Goal: Task Accomplishment & Management: Manage account settings

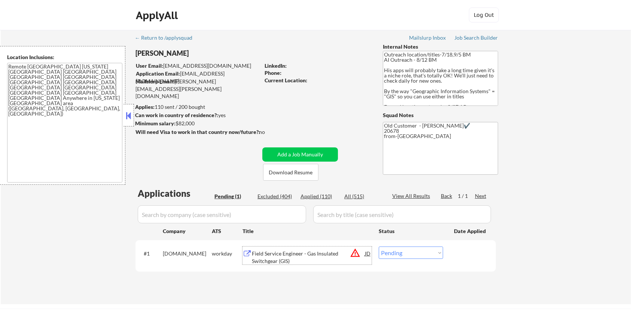
click at [255, 254] on div "Field Service Engineer - Gas Insulated Switchgear (GIS)" at bounding box center [308, 257] width 113 height 15
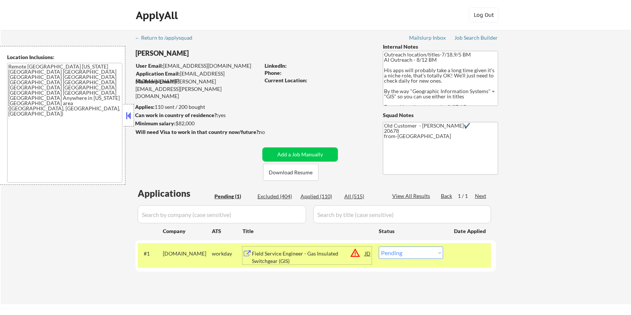
click at [412, 254] on select "Choose an option... Pending Applied Excluded (Questions) Excluded (Expired) Exc…" at bounding box center [411, 253] width 64 height 12
select select ""excluded__bad_match_""
click at [379, 247] on select "Choose an option... Pending Applied Excluded (Questions) Excluded (Expired) Exc…" at bounding box center [411, 253] width 64 height 12
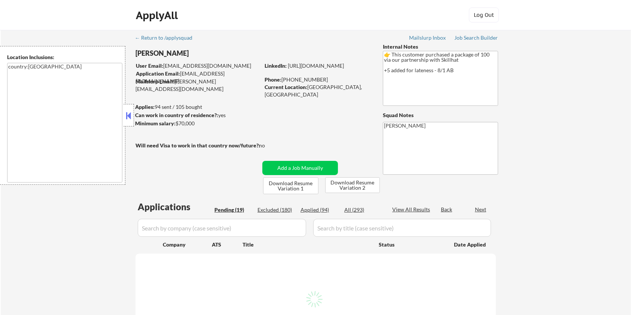
select select ""pending""
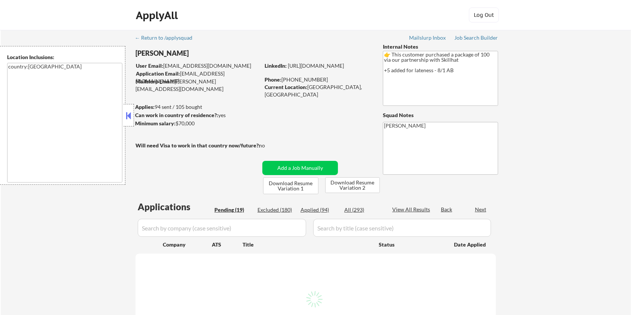
select select ""pending""
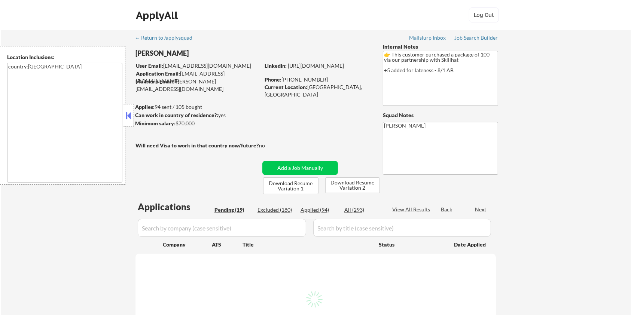
select select ""pending""
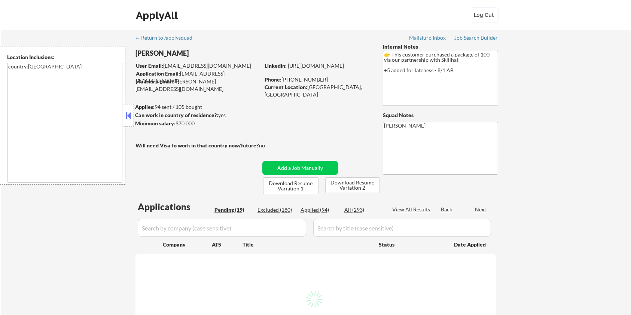
select select ""pending""
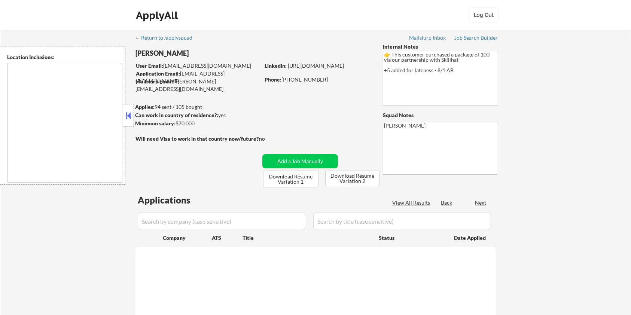
type textarea "country:[GEOGRAPHIC_DATA]"
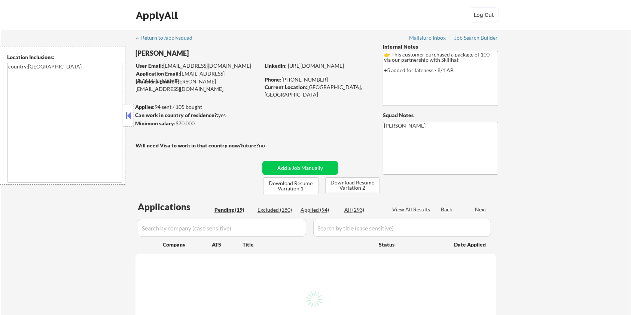
select select ""pending""
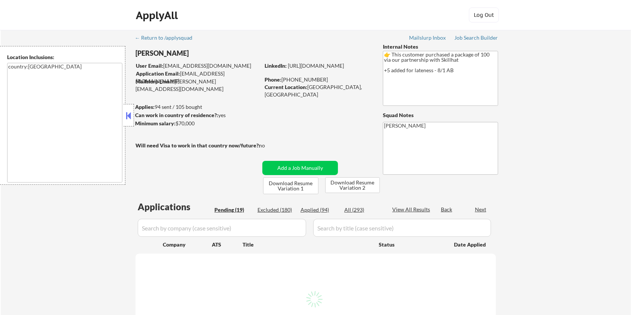
select select ""pending""
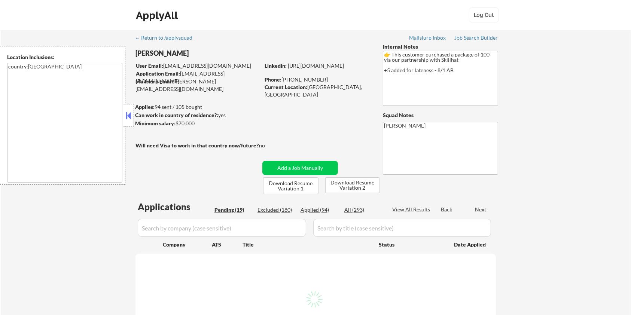
select select ""pending""
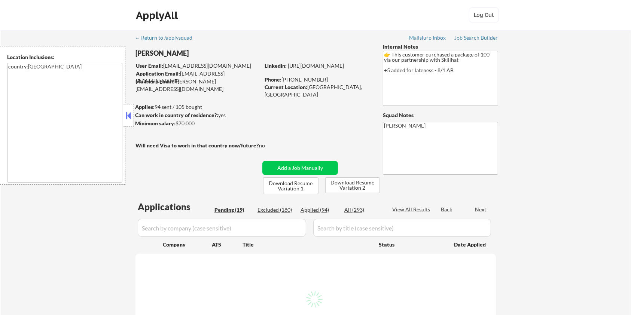
select select ""pending""
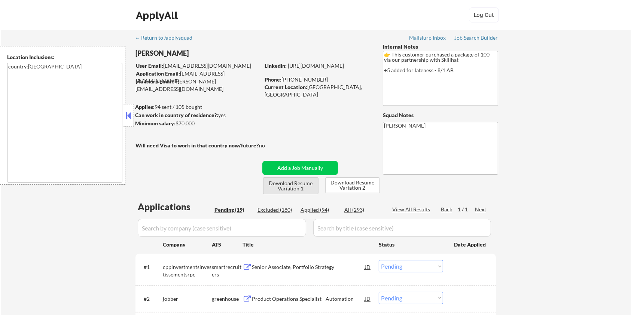
click at [293, 186] on button "Download Resume Variation 1" at bounding box center [290, 185] width 55 height 17
click at [351, 184] on button "Download Resume Variation 2" at bounding box center [352, 185] width 55 height 16
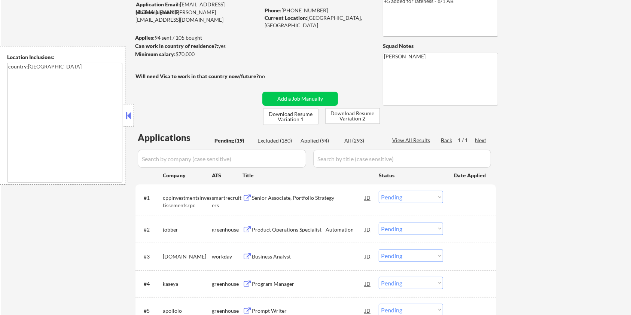
scroll to position [100, 0]
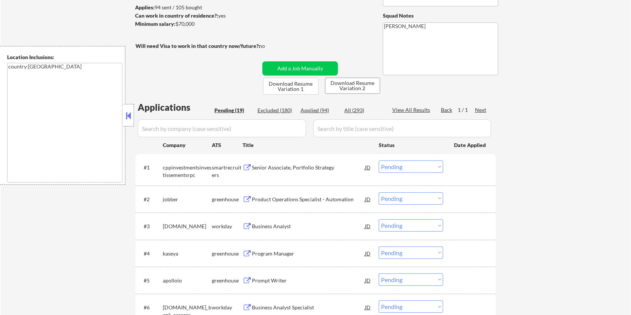
click at [273, 198] on div "Product Operations Specialist - Automation" at bounding box center [308, 199] width 113 height 7
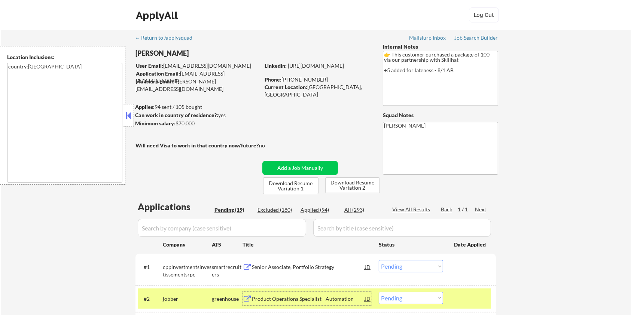
scroll to position [50, 0]
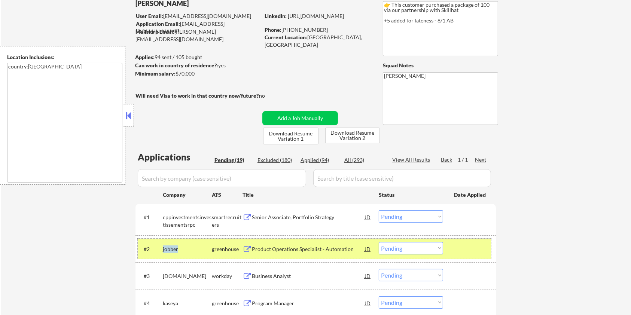
drag, startPoint x: 181, startPoint y: 251, endPoint x: 163, endPoint y: 252, distance: 18.0
click at [163, 252] on div "jobber" at bounding box center [187, 248] width 49 height 13
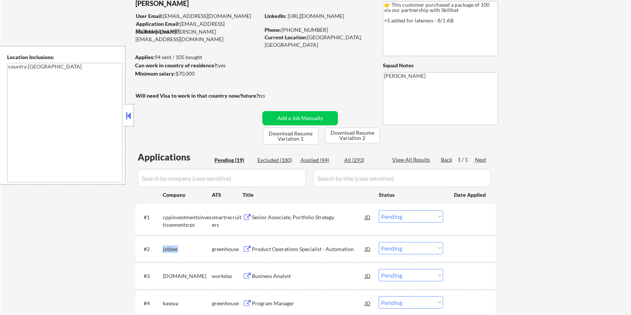
copy div "jobber"
click at [419, 249] on select "Choose an option... Pending Applied Excluded (Questions) Excluded (Expired) Exc…" at bounding box center [411, 248] width 64 height 12
click at [379, 242] on select "Choose an option... Pending Applied Excluded (Questions) Excluded (Expired) Exc…" at bounding box center [411, 248] width 64 height 12
select select ""pending""
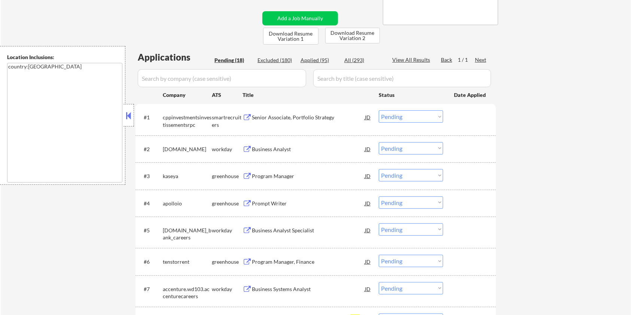
scroll to position [249, 0]
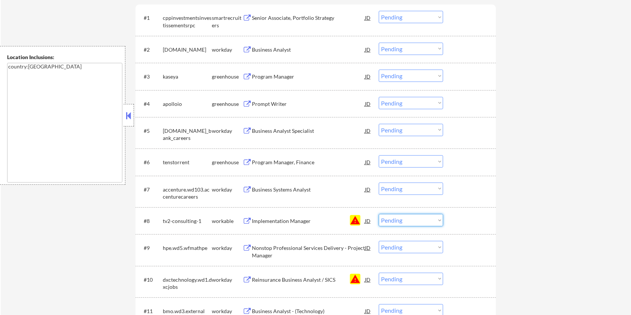
click at [429, 222] on select "Choose an option... Pending Applied Excluded (Questions) Excluded (Expired) Exc…" at bounding box center [411, 220] width 64 height 12
click at [379, 214] on select "Choose an option... Pending Applied Excluded (Questions) Excluded (Expired) Exc…" at bounding box center [411, 220] width 64 height 12
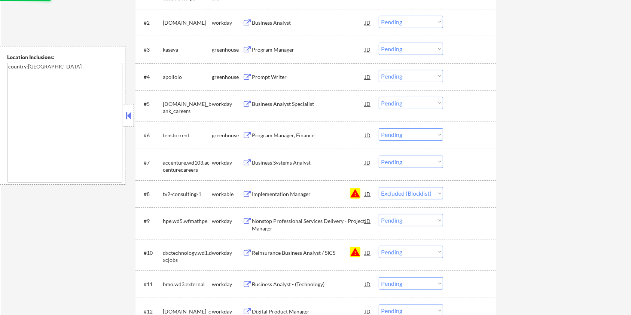
scroll to position [299, 0]
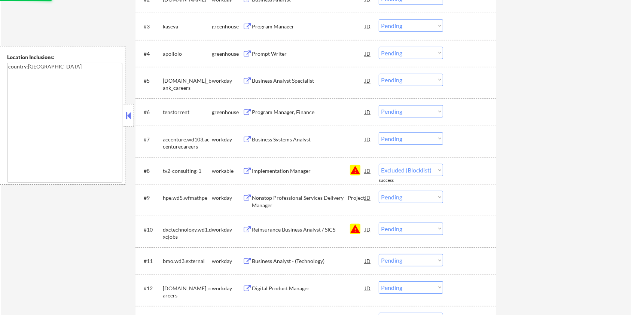
select select ""pending""
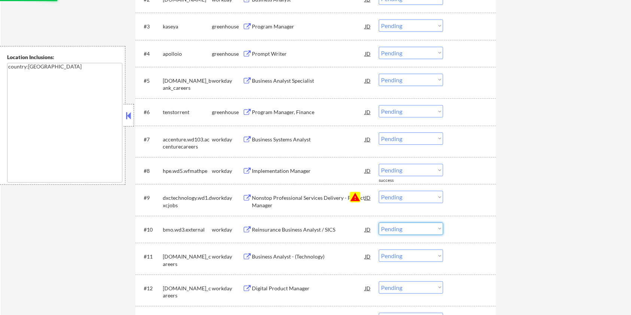
click at [421, 229] on select "Choose an option... Pending Applied Excluded (Questions) Excluded (Expired) Exc…" at bounding box center [411, 229] width 64 height 12
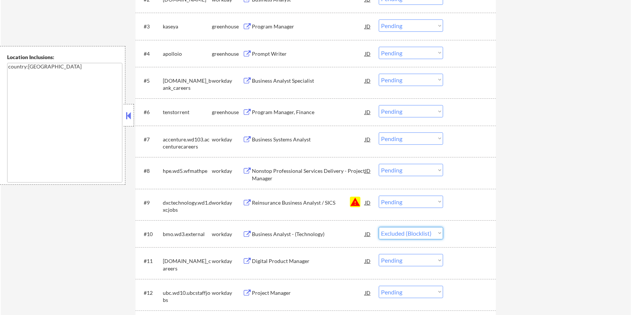
click at [379, 227] on select "Choose an option... Pending Applied Excluded (Questions) Excluded (Expired) Exc…" at bounding box center [411, 233] width 64 height 12
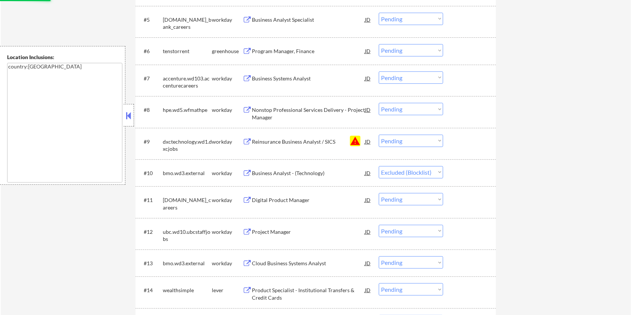
scroll to position [399, 0]
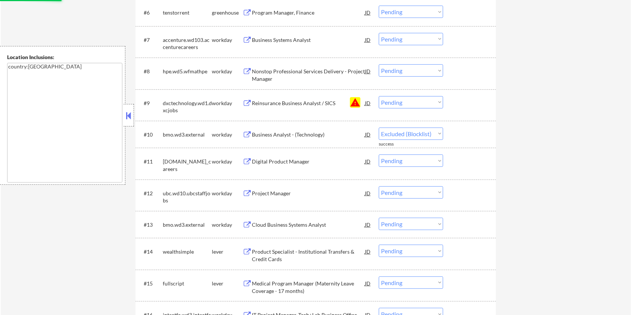
select select ""pending""
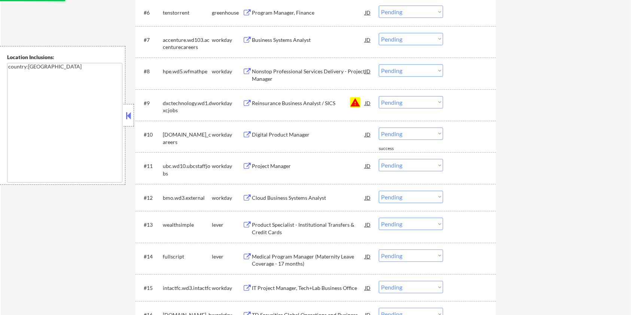
scroll to position [449, 0]
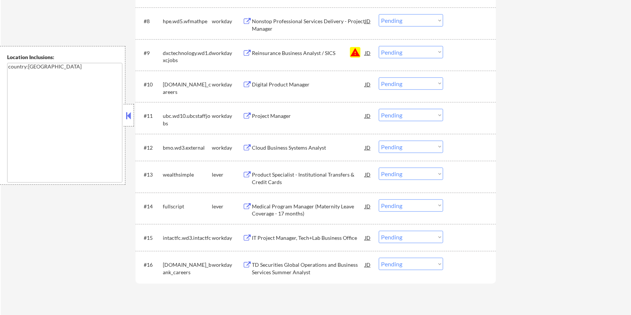
click at [275, 178] on div "Product Specialist - Institutional Transfers & Credit Cards" at bounding box center [308, 178] width 113 height 15
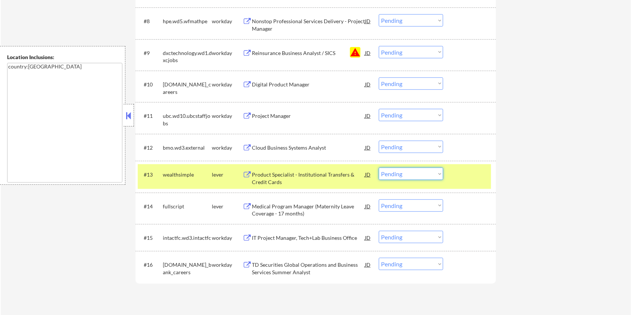
click at [403, 175] on select "Choose an option... Pending Applied Excluded (Questions) Excluded (Expired) Exc…" at bounding box center [411, 174] width 64 height 12
click at [379, 168] on select "Choose an option... Pending Applied Excluded (Questions) Excluded (Expired) Exc…" at bounding box center [411, 174] width 64 height 12
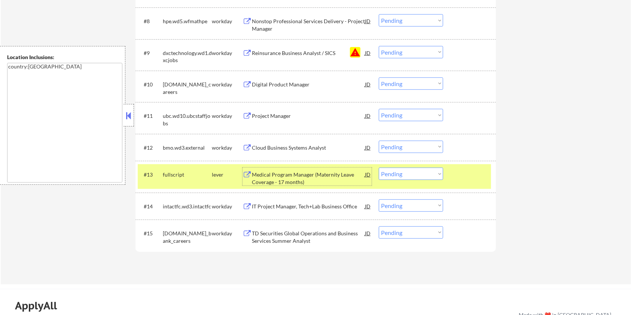
click at [310, 180] on div "Medical Program Manager (Maternity Leave Coverage - 17 months)" at bounding box center [308, 178] width 113 height 15
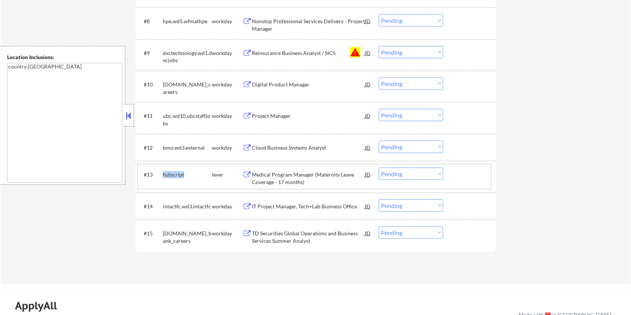
drag, startPoint x: 188, startPoint y: 170, endPoint x: 162, endPoint y: 173, distance: 26.8
click at [162, 173] on div "#13 fullscript lever Medical Program Manager (Maternity Leave Coverage - 17 mon…" at bounding box center [314, 176] width 353 height 25
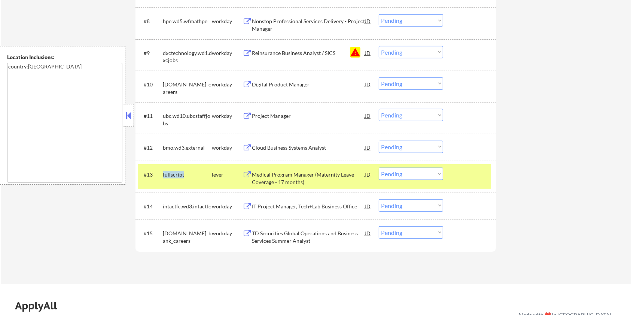
copy div "fullscript"
click at [420, 172] on select "Choose an option... Pending Applied Excluded (Questions) Excluded (Expired) Exc…" at bounding box center [411, 174] width 64 height 12
click at [379, 168] on select "Choose an option... Pending Applied Excluded (Questions) Excluded (Expired) Exc…" at bounding box center [411, 174] width 64 height 12
select select ""pending""
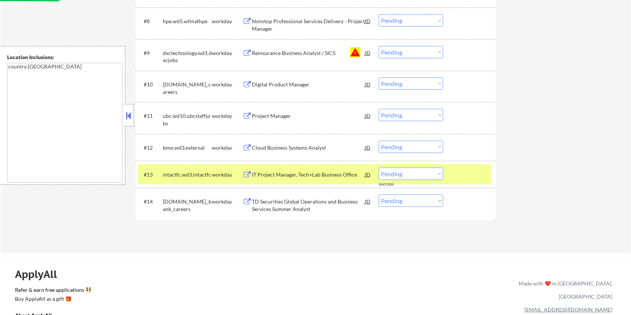
click at [435, 53] on select "Choose an option... Pending Applied Excluded (Questions) Excluded (Expired) Exc…" at bounding box center [411, 52] width 64 height 12
click at [379, 46] on select "Choose an option... Pending Applied Excluded (Questions) Excluded (Expired) Exc…" at bounding box center [411, 52] width 64 height 12
select select ""pending""
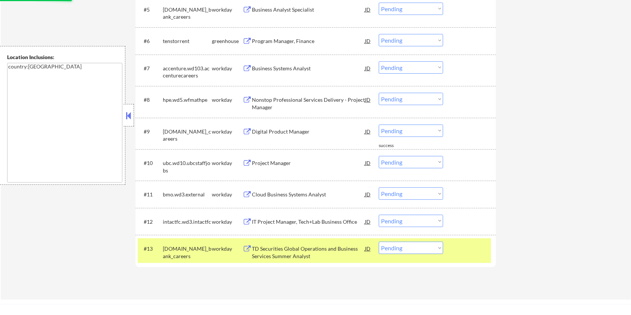
scroll to position [299, 0]
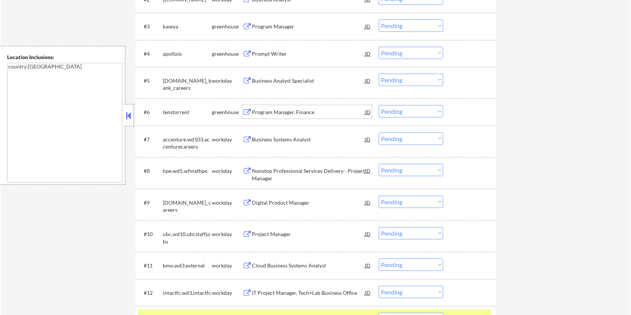
click at [290, 111] on div "Program Manager, Finance" at bounding box center [308, 111] width 113 height 7
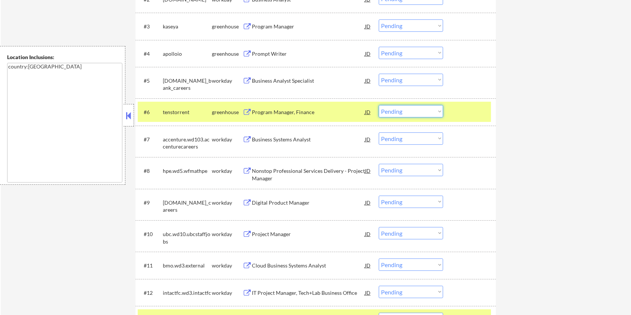
click at [422, 112] on select "Choose an option... Pending Applied Excluded (Questions) Excluded (Expired) Exc…" at bounding box center [411, 111] width 64 height 12
click at [379, 105] on select "Choose an option... Pending Applied Excluded (Questions) Excluded (Expired) Exc…" at bounding box center [411, 111] width 64 height 12
select select ""pending""
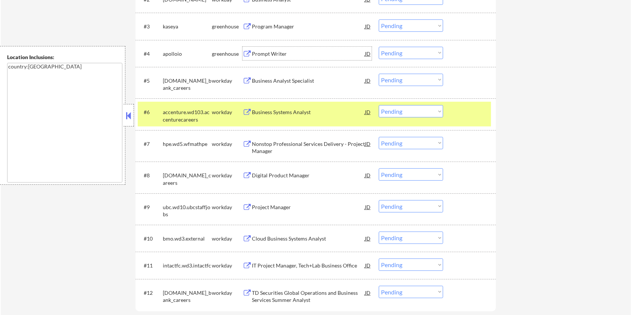
click at [268, 54] on div "Prompt Writer" at bounding box center [308, 53] width 113 height 7
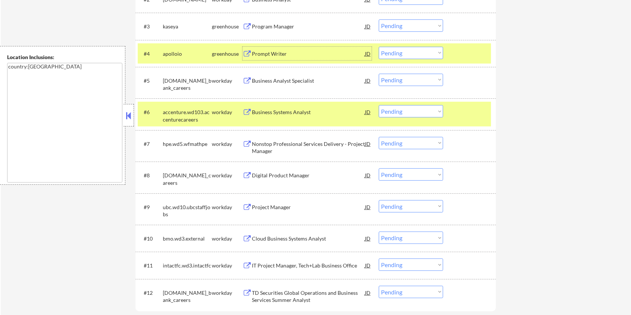
click at [411, 49] on select "Choose an option... Pending Applied Excluded (Questions) Excluded (Expired) Exc…" at bounding box center [411, 53] width 64 height 12
click at [379, 47] on select "Choose an option... Pending Applied Excluded (Questions) Excluded (Expired) Exc…" at bounding box center [411, 53] width 64 height 12
select select ""pending""
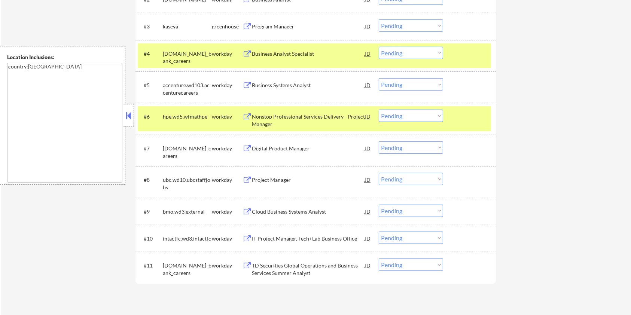
scroll to position [249, 0]
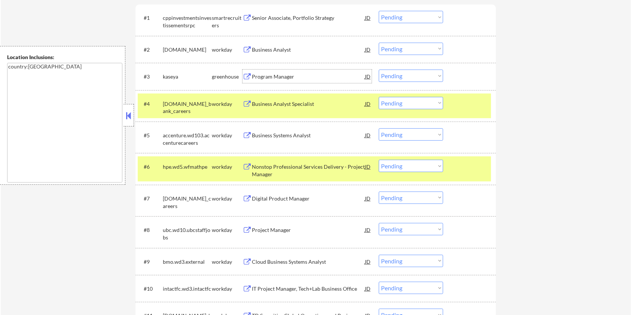
click at [277, 74] on div "Program Manager" at bounding box center [308, 76] width 113 height 7
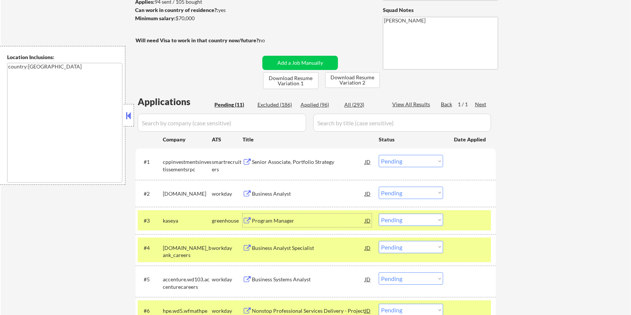
scroll to position [50, 0]
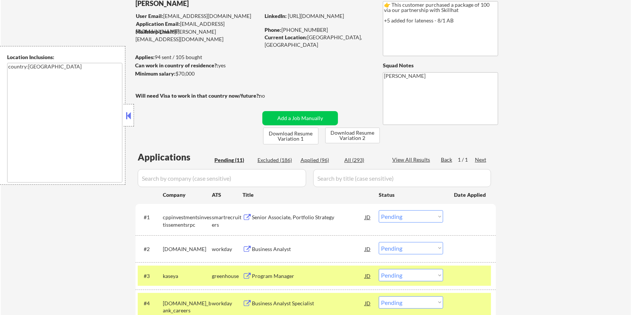
drag, startPoint x: 201, startPoint y: 74, endPoint x: 177, endPoint y: 75, distance: 23.6
click at [177, 75] on div "Minimum salary: $70,000" at bounding box center [197, 73] width 125 height 7
copy div "$70,000"
drag, startPoint x: 181, startPoint y: 274, endPoint x: 162, endPoint y: 275, distance: 18.7
click at [162, 275] on div "#3 kaseya greenhouse Program Manager JD Choose an option... Pending Applied Exc…" at bounding box center [314, 276] width 353 height 20
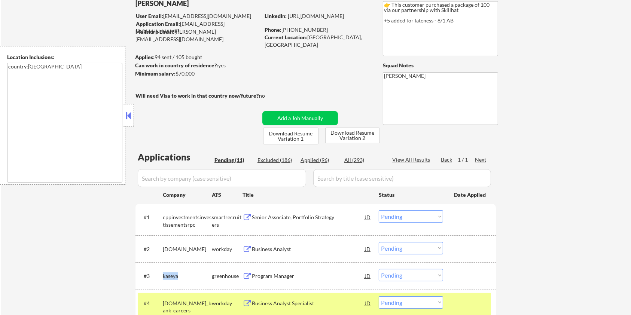
copy div "kaseya"
click at [435, 274] on select "Choose an option... Pending Applied Excluded (Questions) Excluded (Expired) Exc…" at bounding box center [411, 275] width 64 height 12
click at [379, 269] on select "Choose an option... Pending Applied Excluded (Questions) Excluded (Expired) Exc…" at bounding box center [411, 275] width 64 height 12
select select ""pending""
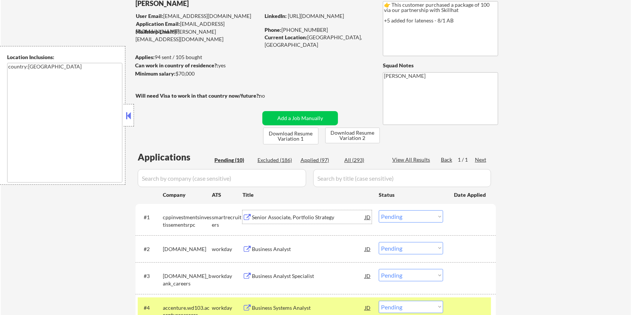
click at [284, 218] on div "Senior Associate, Portfolio Strategy" at bounding box center [308, 217] width 113 height 7
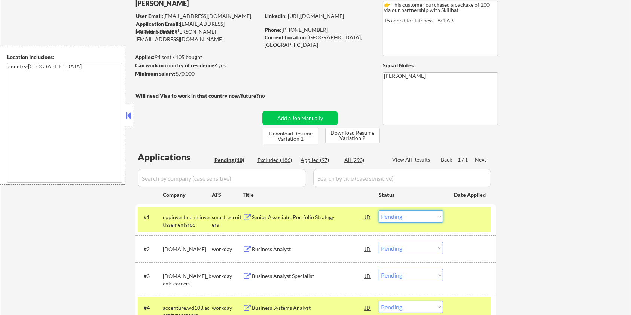
click at [404, 217] on select "Choose an option... Pending Applied Excluded (Questions) Excluded (Expired) Exc…" at bounding box center [411, 216] width 64 height 12
click at [379, 210] on select "Choose an option... Pending Applied Excluded (Questions) Excluded (Expired) Exc…" at bounding box center [411, 216] width 64 height 12
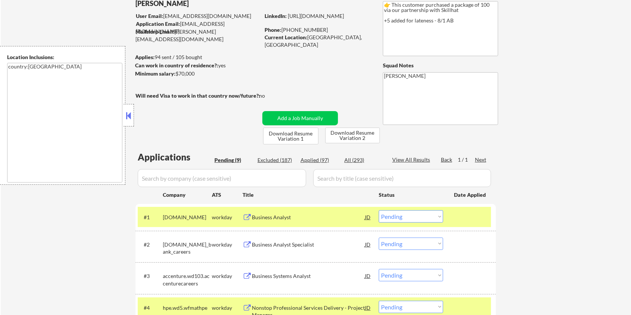
click at [275, 215] on div "Business Analyst" at bounding box center [308, 217] width 113 height 7
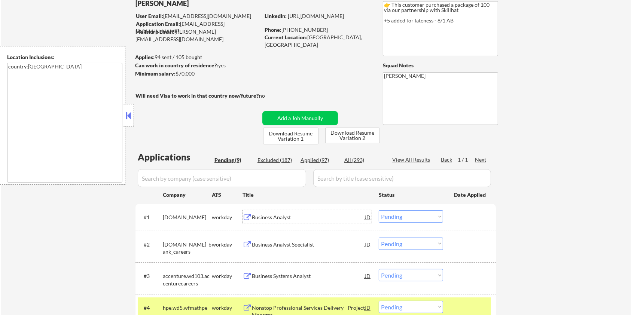
click at [417, 218] on select "Choose an option... Pending Applied Excluded (Questions) Excluded (Expired) Exc…" at bounding box center [411, 216] width 64 height 12
click at [379, 210] on select "Choose an option... Pending Applied Excluded (Questions) Excluded (Expired) Exc…" at bounding box center [411, 216] width 64 height 12
select select ""pending""
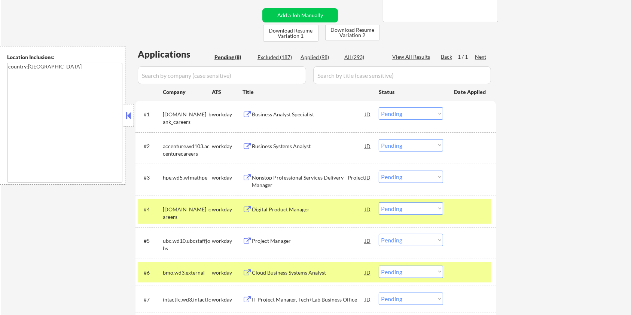
scroll to position [150, 0]
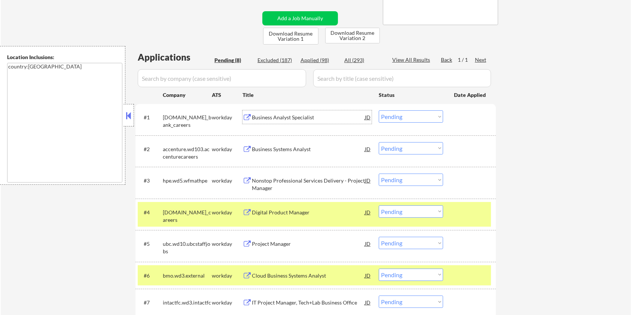
click at [275, 115] on div "Business Analyst Specialist" at bounding box center [308, 117] width 113 height 7
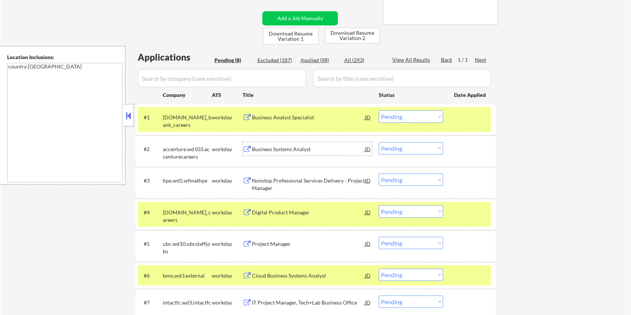
click at [273, 142] on div "Business Systems Analyst" at bounding box center [308, 148] width 113 height 13
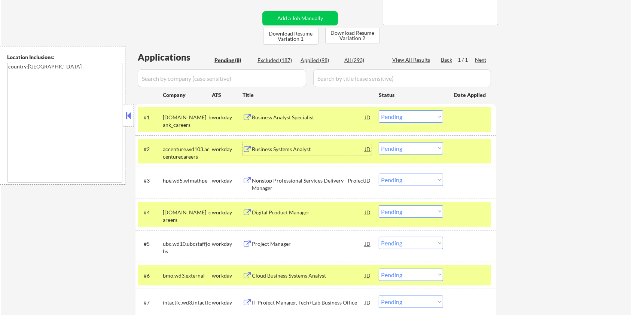
click at [280, 146] on div "Business Systems Analyst" at bounding box center [308, 149] width 113 height 7
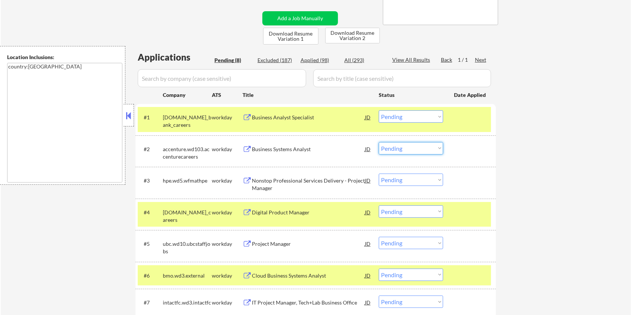
click at [401, 145] on select "Choose an option... Pending Applied Excluded (Questions) Excluded (Expired) Exc…" at bounding box center [411, 148] width 64 height 12
click at [379, 142] on select "Choose an option... Pending Applied Excluded (Questions) Excluded (Expired) Exc…" at bounding box center [411, 148] width 64 height 12
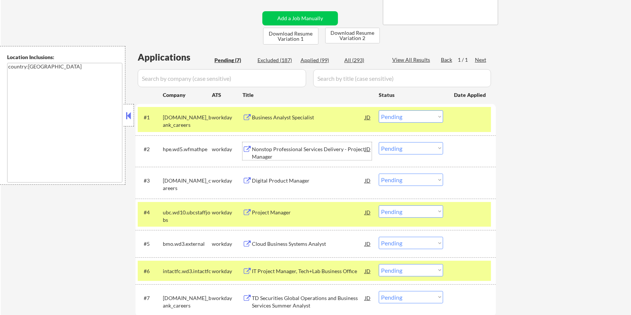
click at [279, 148] on div "Nonstop Professional Services Delivery - Project Manager" at bounding box center [308, 153] width 113 height 15
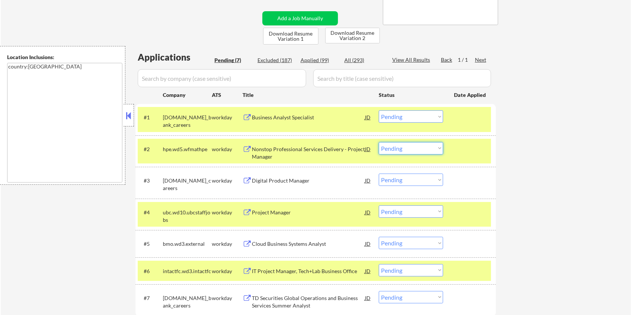
click at [423, 146] on select "Choose an option... Pending Applied Excluded (Questions) Excluded (Expired) Exc…" at bounding box center [411, 148] width 64 height 12
click at [379, 142] on select "Choose an option... Pending Applied Excluded (Questions) Excluded (Expired) Exc…" at bounding box center [411, 148] width 64 height 12
select select ""pending""
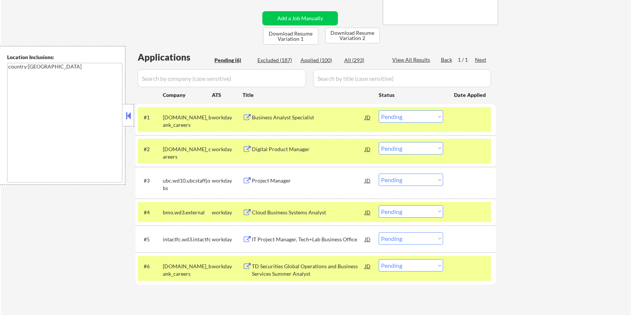
click at [263, 264] on div "TD Securities Global Operations and Business Services Summer Analyst" at bounding box center [308, 270] width 113 height 15
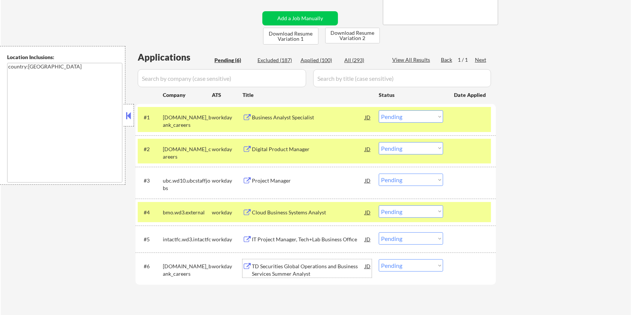
click at [395, 269] on select "Choose an option... Pending Applied Excluded (Questions) Excluded (Expired) Exc…" at bounding box center [411, 265] width 64 height 12
select select ""excluded__bad_match_""
click at [379, 259] on select "Choose an option... Pending Applied Excluded (Questions) Excluded (Expired) Exc…" at bounding box center [411, 265] width 64 height 12
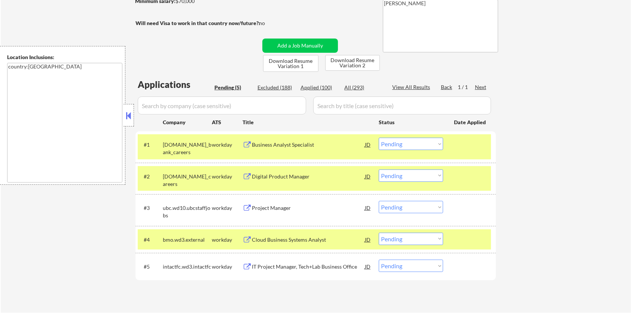
scroll to position [199, 0]
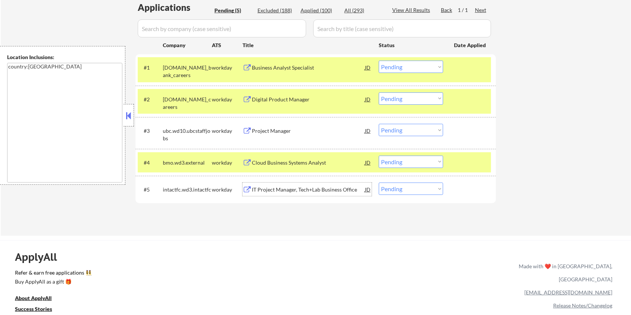
click at [309, 188] on div "IT Project Manager, Tech+Lab Business Office" at bounding box center [308, 189] width 113 height 7
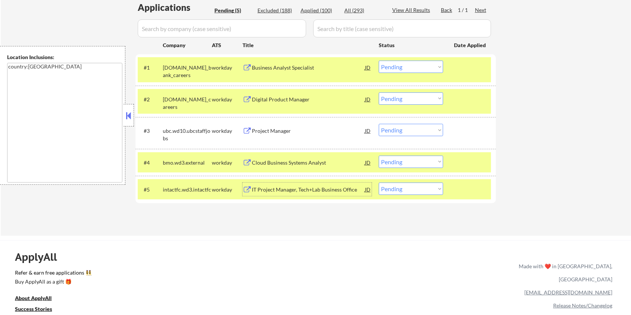
click at [402, 187] on select "Choose an option... Pending Applied Excluded (Questions) Excluded (Expired) Exc…" at bounding box center [411, 189] width 64 height 12
select select ""excluded__bad_match_""
click at [379, 183] on select "Choose an option... Pending Applied Excluded (Questions) Excluded (Expired) Exc…" at bounding box center [411, 189] width 64 height 12
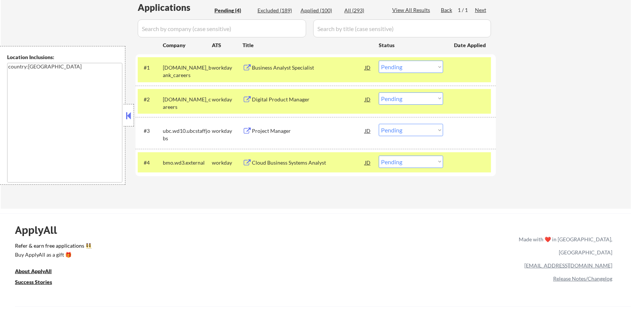
click at [293, 166] on div "Cloud Business Systems Analyst" at bounding box center [308, 162] width 113 height 7
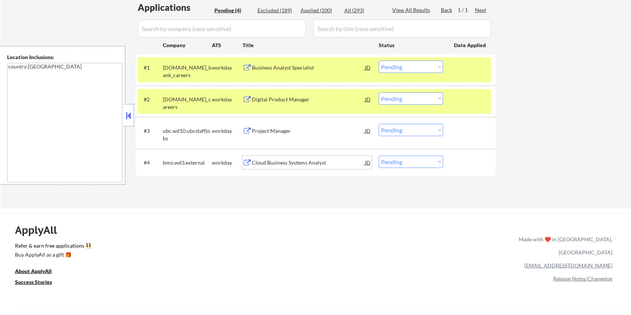
click at [395, 163] on select "Choose an option... Pending Applied Excluded (Questions) Excluded (Expired) Exc…" at bounding box center [411, 162] width 64 height 12
select select ""excluded__bad_match_""
click at [379, 156] on select "Choose an option... Pending Applied Excluded (Questions) Excluded (Expired) Exc…" at bounding box center [411, 162] width 64 height 12
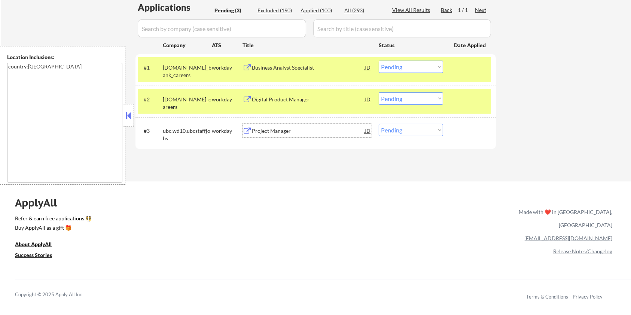
click at [273, 132] on div "Project Manager" at bounding box center [308, 130] width 113 height 7
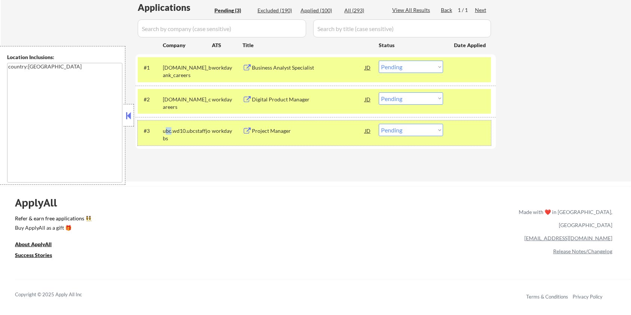
drag, startPoint x: 171, startPoint y: 129, endPoint x: 165, endPoint y: 131, distance: 6.2
click at [165, 131] on div "ubc.wd10.ubcstaffjobs" at bounding box center [187, 134] width 49 height 15
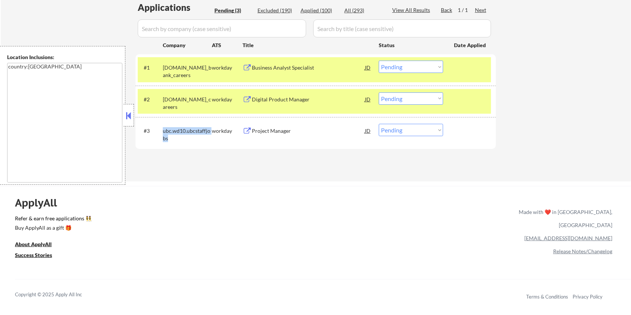
drag, startPoint x: 175, startPoint y: 139, endPoint x: 160, endPoint y: 132, distance: 16.4
click at [160, 132] on div "#3 ubc.wd10.ubcstaffjobs workday Project Manager JD Choose an option... Pending…" at bounding box center [314, 132] width 353 height 25
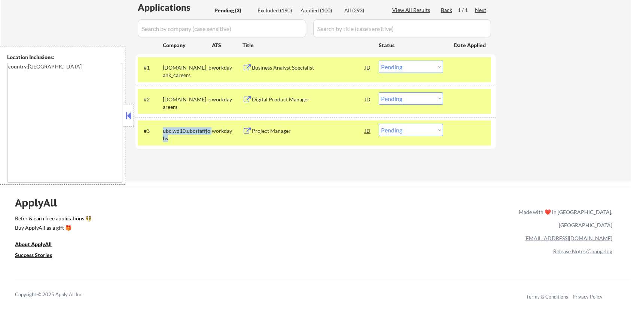
copy div "ubc.wd10.ubcstaffjobs"
click at [417, 131] on select "Choose an option... Pending Applied Excluded (Questions) Excluded (Expired) Exc…" at bounding box center [411, 130] width 64 height 12
select select ""applied""
click at [379, 124] on select "Choose an option... Pending Applied Excluded (Questions) Excluded (Expired) Exc…" at bounding box center [411, 130] width 64 height 12
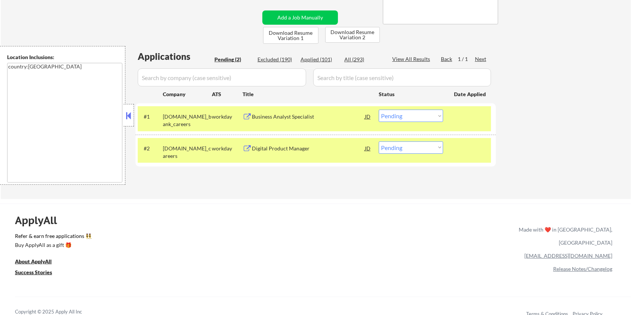
scroll to position [150, 0]
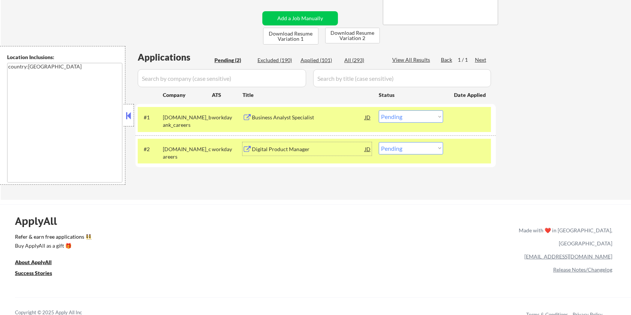
click at [258, 147] on div "Digital Product Manager" at bounding box center [308, 149] width 113 height 7
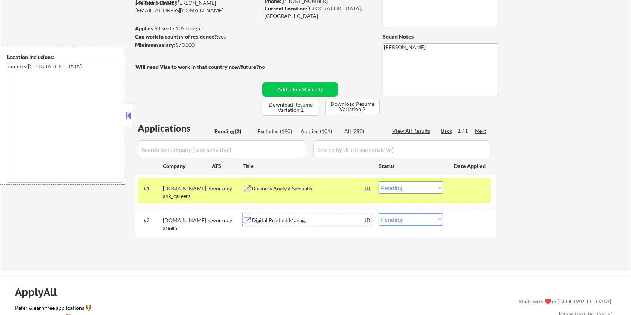
scroll to position [50, 0]
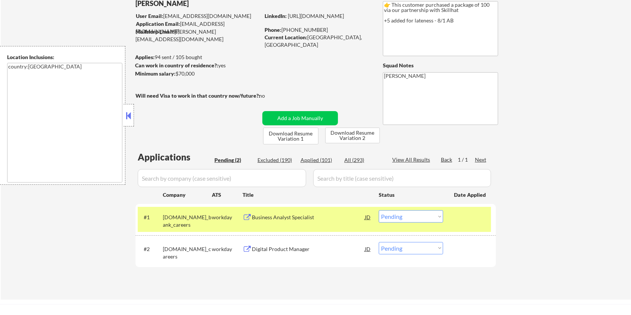
drag, startPoint x: 202, startPoint y: 74, endPoint x: 177, endPoint y: 74, distance: 25.8
click at [177, 74] on div "Minimum salary: $70,000" at bounding box center [197, 73] width 125 height 7
copy div "$70,000"
drag, startPoint x: 179, startPoint y: 256, endPoint x: 161, endPoint y: 251, distance: 18.5
click at [161, 251] on div "#2 allstate.wd5.allstate_careers workday Digital Product Manager JD Choose an o…" at bounding box center [314, 251] width 353 height 25
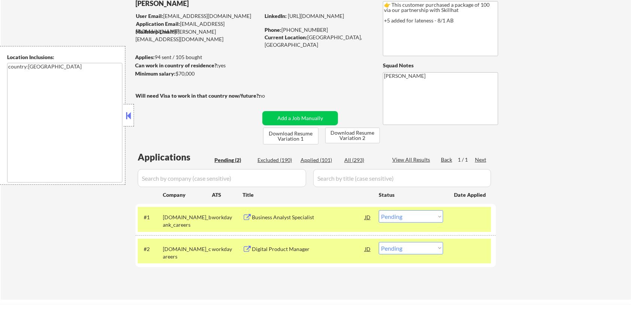
copy div "allstate.wd5.allstate_career"
click at [413, 248] on select "Choose an option... Pending Applied Excluded (Questions) Excluded (Expired) Exc…" at bounding box center [411, 248] width 64 height 12
select select ""applied""
click at [379, 242] on select "Choose an option... Pending Applied Excluded (Questions) Excluded (Expired) Exc…" at bounding box center [411, 248] width 64 height 12
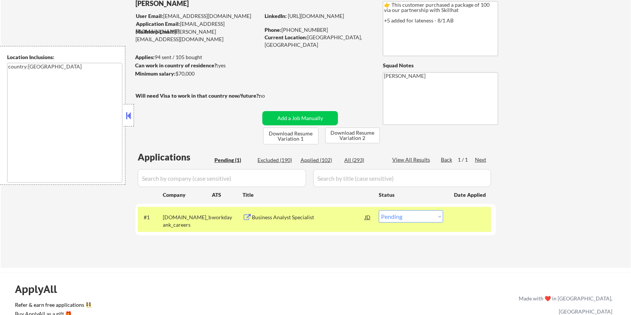
click at [262, 213] on div "Business Analyst Specialist" at bounding box center [308, 216] width 113 height 13
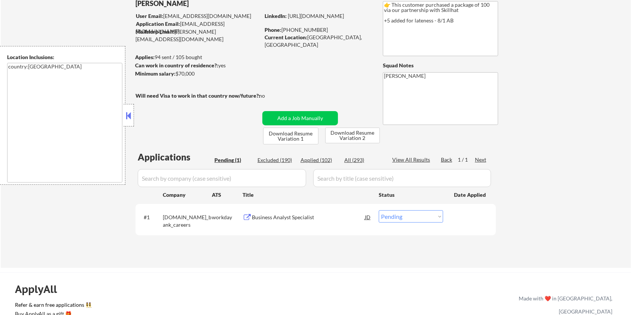
drag, startPoint x: 202, startPoint y: 73, endPoint x: 176, endPoint y: 74, distance: 25.8
click at [176, 74] on div "Minimum salary: $70,000" at bounding box center [197, 73] width 125 height 7
copy div "$70,000"
drag, startPoint x: 175, startPoint y: 225, endPoint x: 163, endPoint y: 220, distance: 13.1
click at [163, 220] on div "td.wd3.td_bank_careers" at bounding box center [187, 221] width 49 height 15
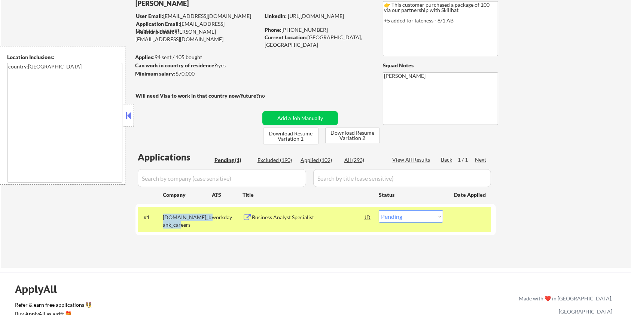
copy div "td.wd3.td_bank_careers"
click at [410, 220] on select "Choose an option... Pending Applied Excluded (Questions) Excluded (Expired) Exc…" at bounding box center [411, 216] width 64 height 12
select select ""applied""
click at [379, 210] on select "Choose an option... Pending Applied Excluded (Questions) Excluded (Expired) Exc…" at bounding box center [411, 216] width 64 height 12
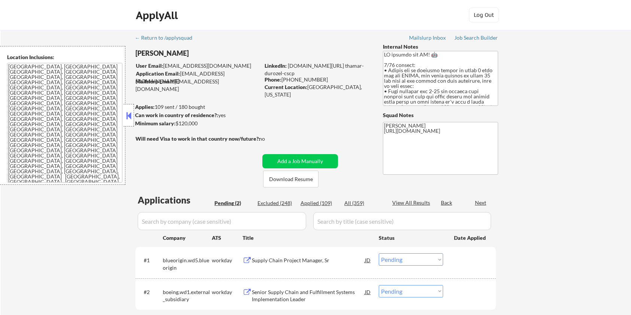
select select ""pending""
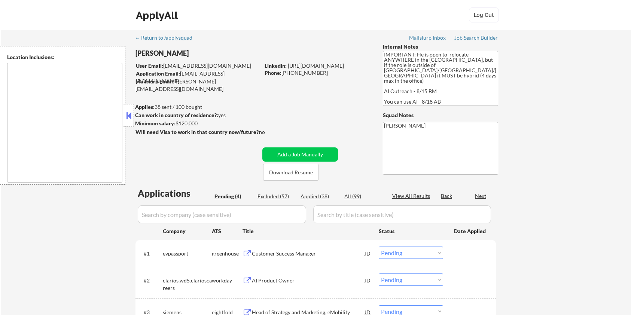
select select ""pending""
type textarea "country:[GEOGRAPHIC_DATA]"
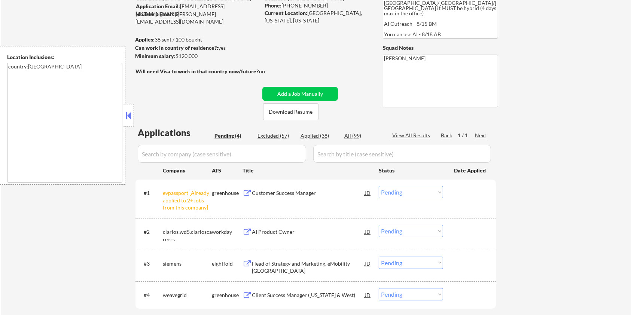
scroll to position [50, 0]
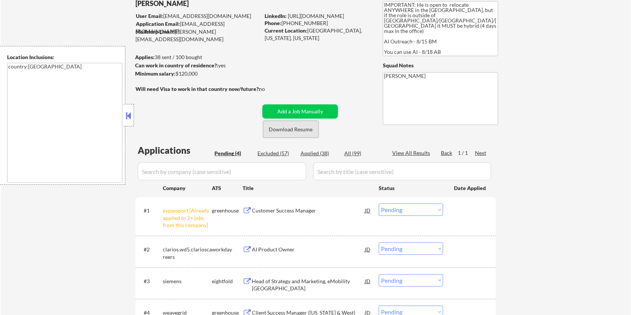
click at [284, 125] on button "Download Resume" at bounding box center [290, 129] width 55 height 17
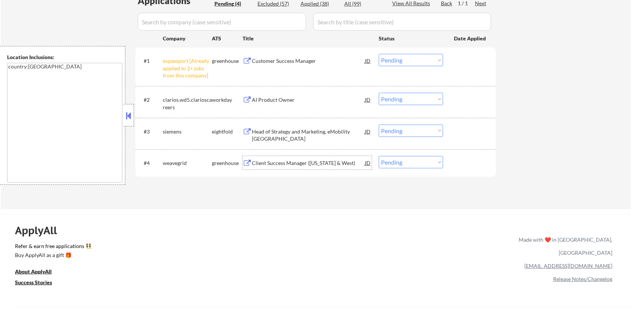
click at [302, 160] on div "Client Success Manager ([US_STATE] & West)" at bounding box center [308, 162] width 113 height 7
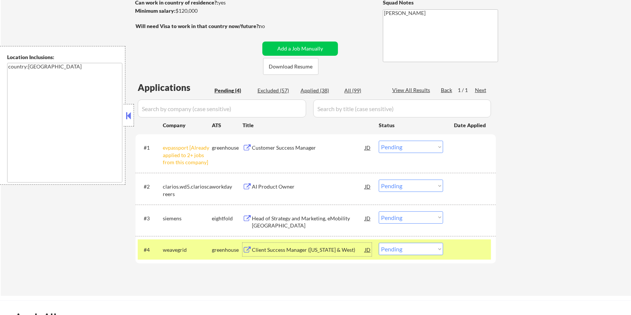
scroll to position [50, 0]
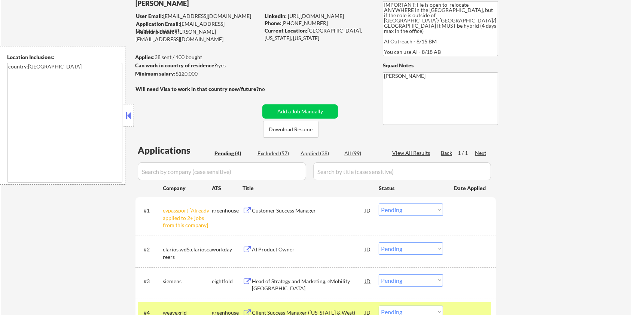
drag, startPoint x: 206, startPoint y: 73, endPoint x: 177, endPoint y: 72, distance: 30.0
click at [177, 72] on div "Minimum salary: $120,000" at bounding box center [197, 73] width 125 height 7
copy div "$120,000"
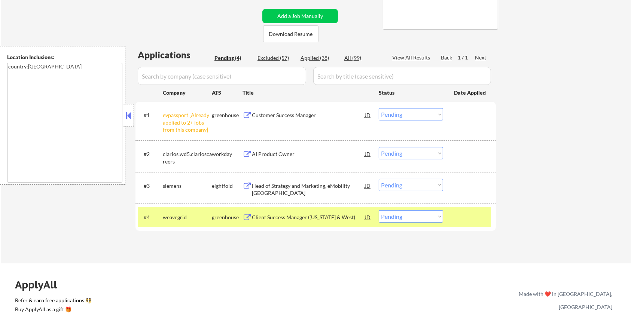
scroll to position [150, 0]
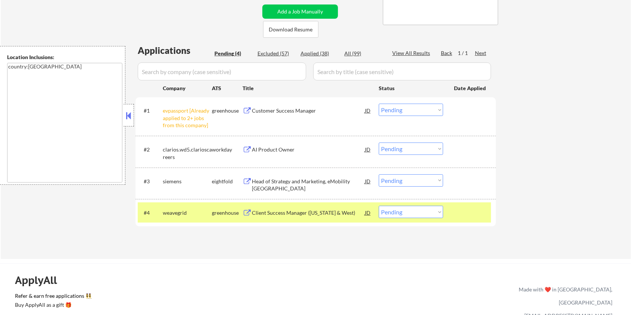
click at [405, 213] on select "Choose an option... Pending Applied Excluded (Questions) Excluded (Expired) Exc…" at bounding box center [411, 212] width 64 height 12
select select ""applied""
click at [379, 206] on select "Choose an option... Pending Applied Excluded (Questions) Excluded (Expired) Exc…" at bounding box center [411, 212] width 64 height 12
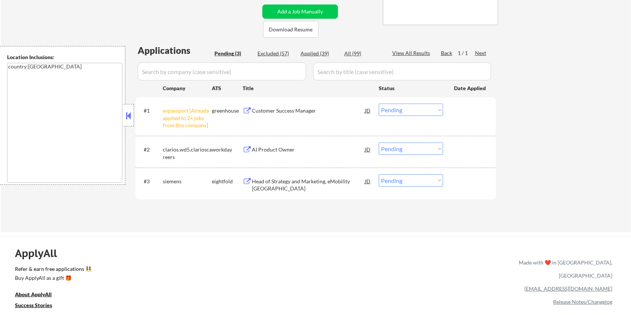
click at [281, 148] on div "AI Product Owner" at bounding box center [308, 149] width 113 height 7
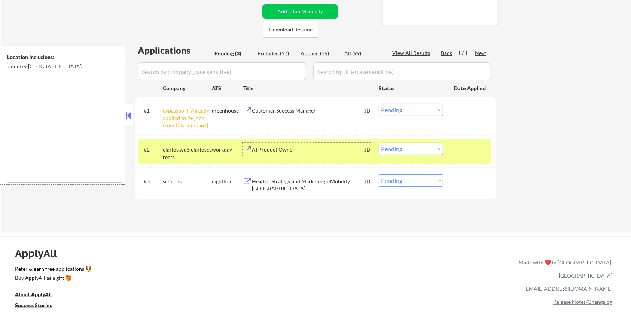
click at [413, 151] on select "Choose an option... Pending Applied Excluded (Questions) Excluded (Expired) Exc…" at bounding box center [411, 149] width 64 height 12
click at [379, 143] on select "Choose an option... Pending Applied Excluded (Questions) Excluded (Expired) Exc…" at bounding box center [411, 149] width 64 height 12
select select ""pending""
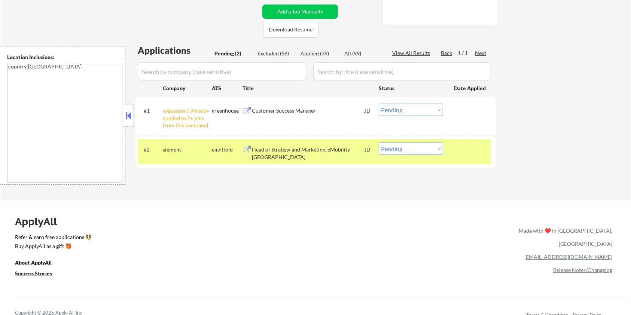
click at [272, 107] on div "Customer Success Manager" at bounding box center [308, 110] width 113 height 7
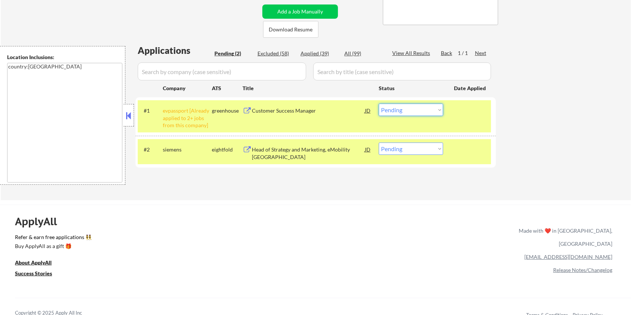
click at [402, 109] on select "Choose an option... Pending Applied Excluded (Questions) Excluded (Expired) Exc…" at bounding box center [411, 110] width 64 height 12
click at [379, 104] on select "Choose an option... Pending Applied Excluded (Questions) Excluded (Expired) Exc…" at bounding box center [411, 110] width 64 height 12
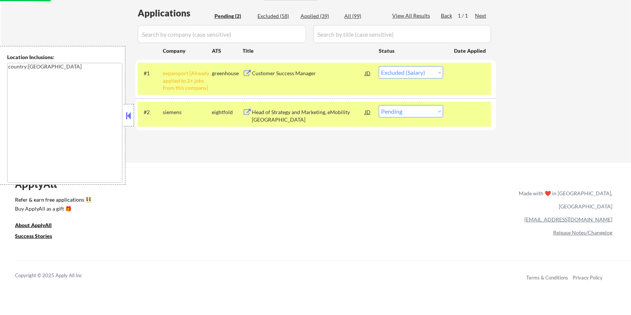
scroll to position [199, 0]
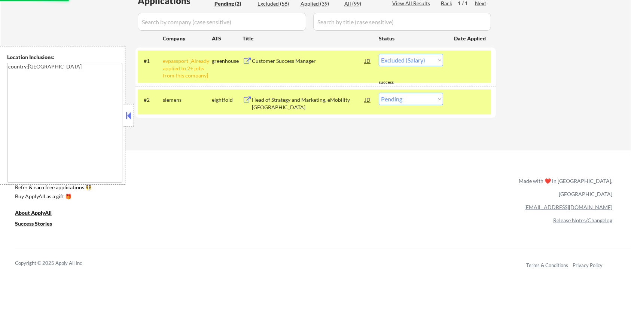
select select ""pending""
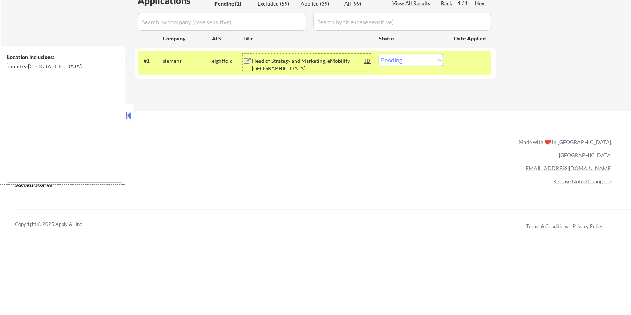
click at [303, 62] on div "Head of Strategy and Marketing, eMobility North America" at bounding box center [308, 64] width 113 height 15
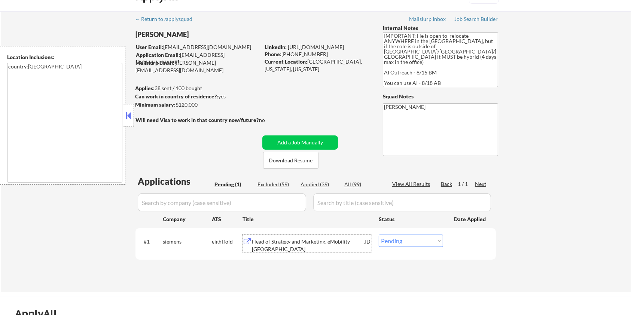
scroll to position [0, 0]
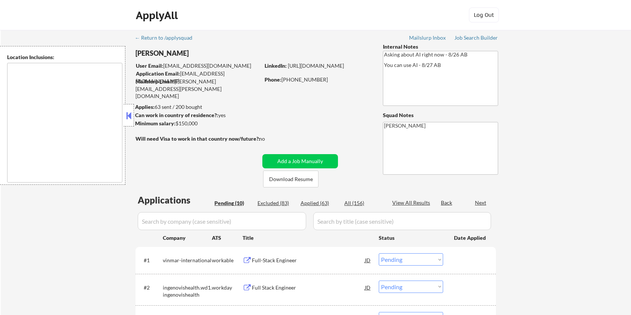
select select ""pending""
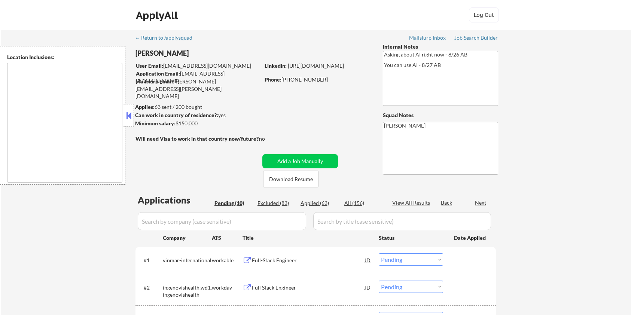
select select ""pending""
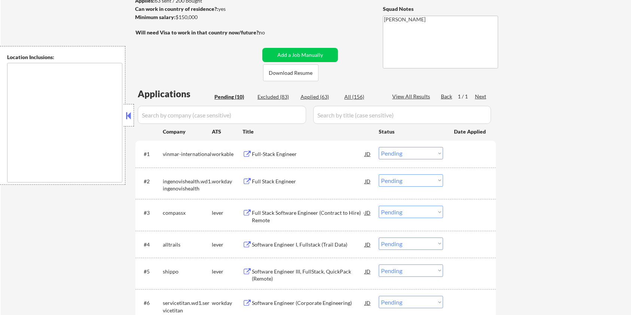
scroll to position [50, 0]
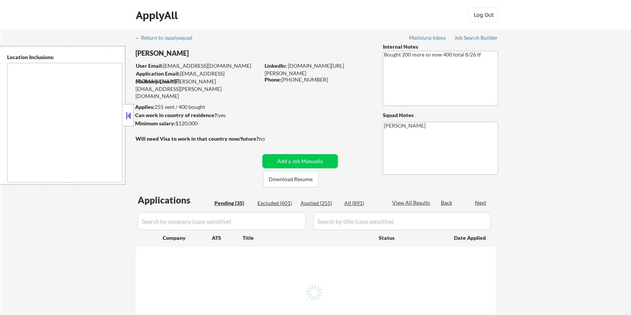
type textarea "[GEOGRAPHIC_DATA], [GEOGRAPHIC_DATA] [GEOGRAPHIC_DATA], [GEOGRAPHIC_DATA] [GEOG…"
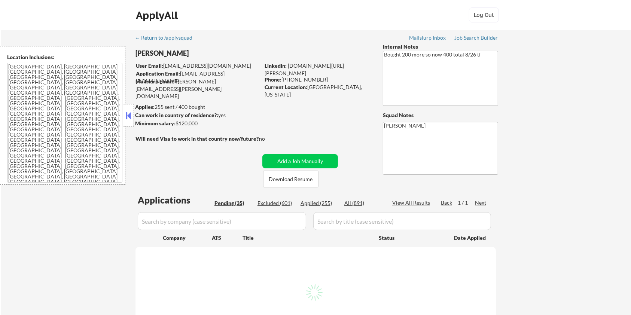
select select ""pending""
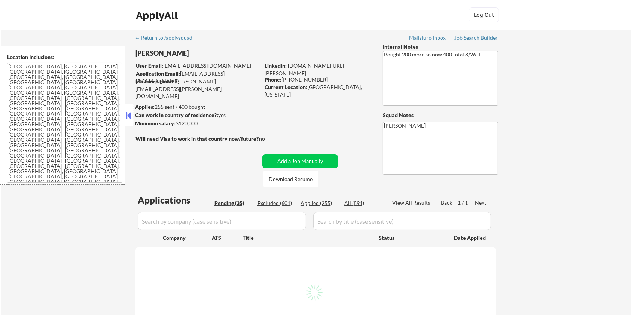
select select ""pending""
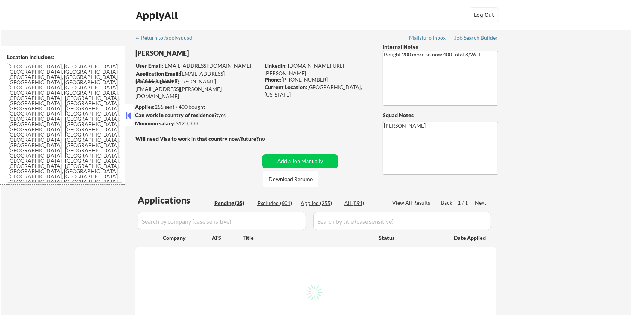
select select ""pending""
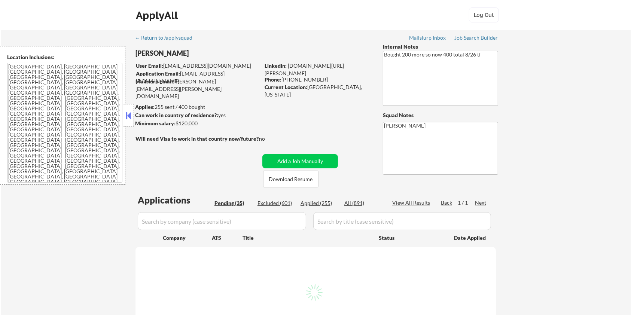
select select ""pending""
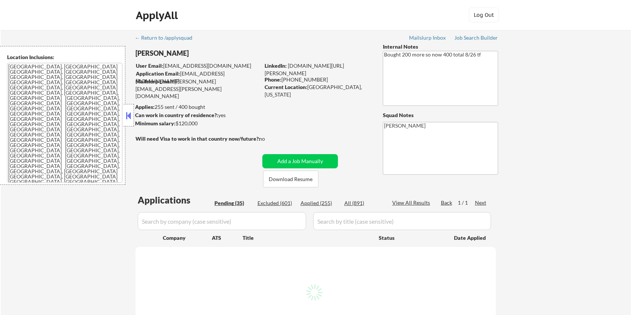
select select ""pending""
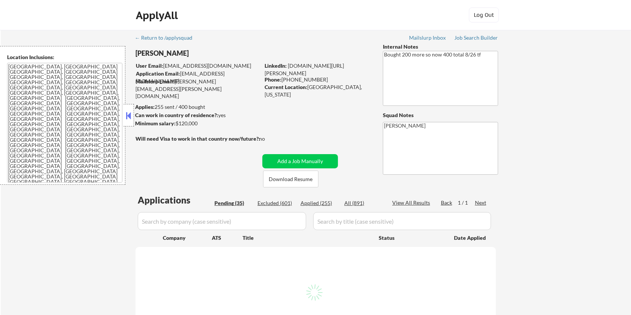
select select ""pending""
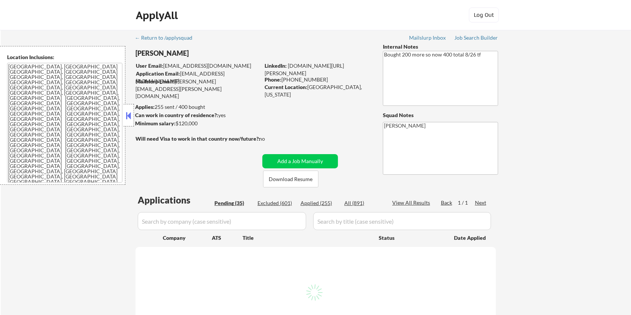
select select ""pending""
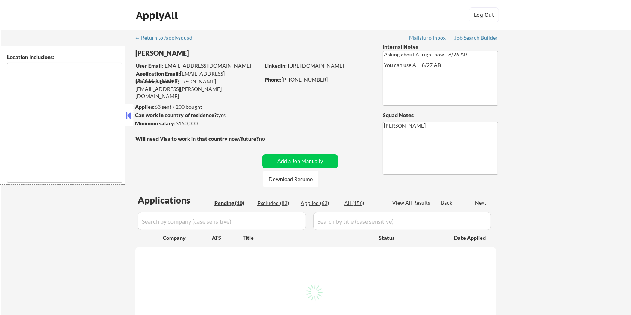
select select ""pending""
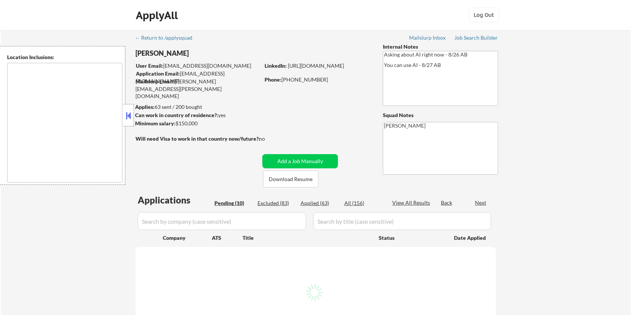
select select ""pending""
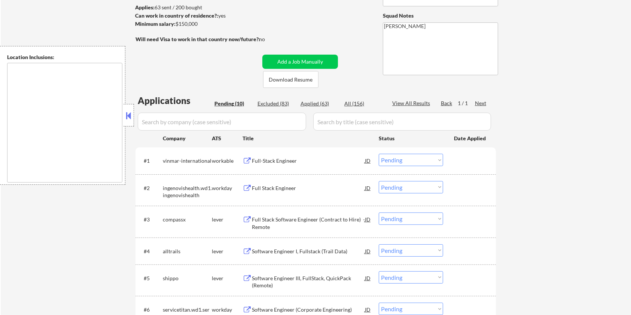
scroll to position [199, 0]
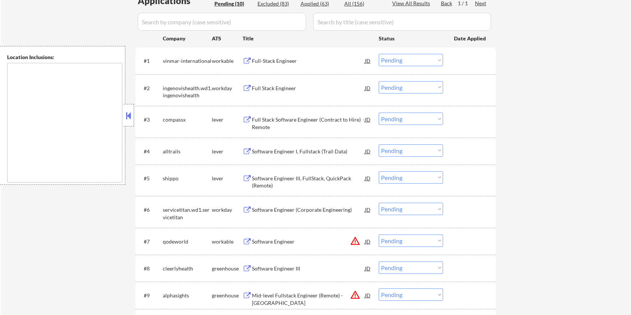
click at [269, 121] on div "Full Stack Software Engineer (Contract to Hire) - Remote" at bounding box center [308, 123] width 113 height 15
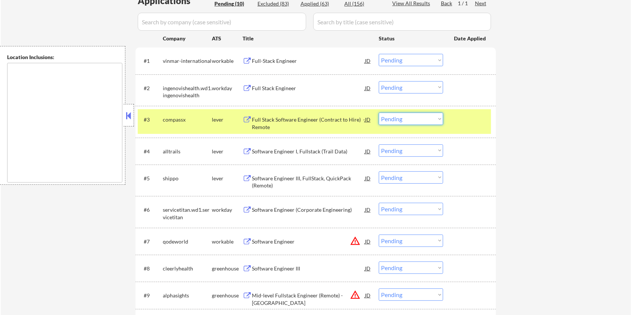
click at [422, 118] on select "Choose an option... Pending Applied Excluded (Questions) Excluded (Expired) Exc…" at bounding box center [411, 119] width 64 height 12
click at [379, 113] on select "Choose an option... Pending Applied Excluded (Questions) Excluded (Expired) Exc…" at bounding box center [411, 119] width 64 height 12
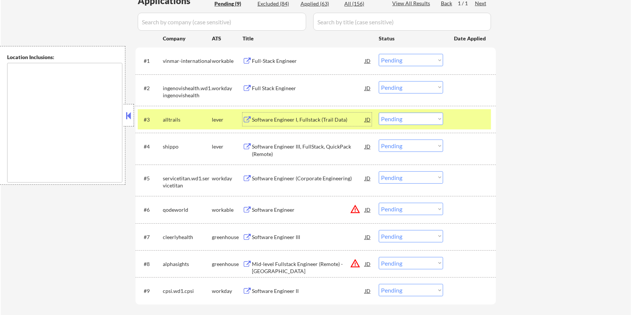
click at [278, 116] on div "Software Engineer I, Fullstack (Trail Data)" at bounding box center [308, 119] width 113 height 7
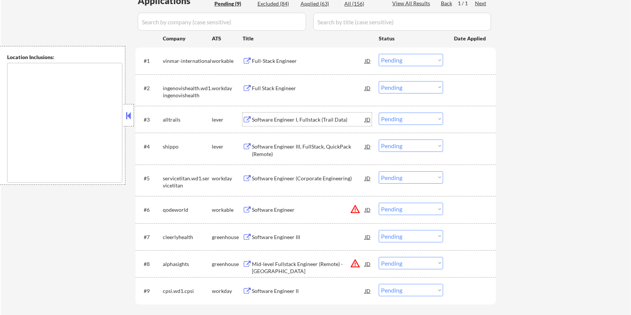
click at [412, 121] on select "Choose an option... Pending Applied Excluded (Questions) Excluded (Expired) Exc…" at bounding box center [411, 119] width 64 height 12
click at [379, 113] on select "Choose an option... Pending Applied Excluded (Questions) Excluded (Expired) Exc…" at bounding box center [411, 119] width 64 height 12
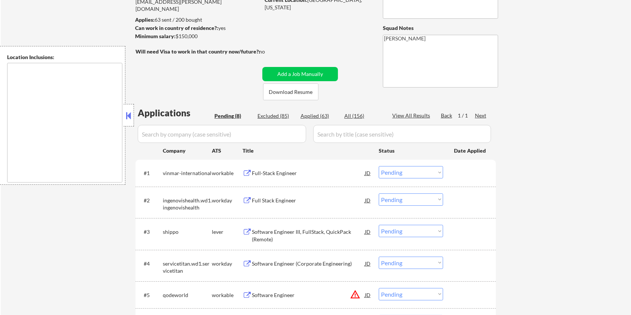
scroll to position [100, 0]
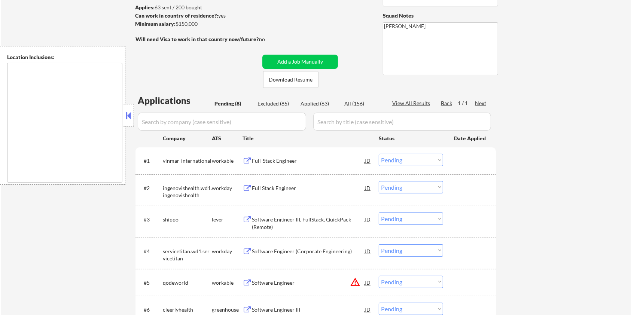
click at [270, 223] on div "Software Engineer III, FullStack, QuickPack (Remote)" at bounding box center [308, 223] width 113 height 15
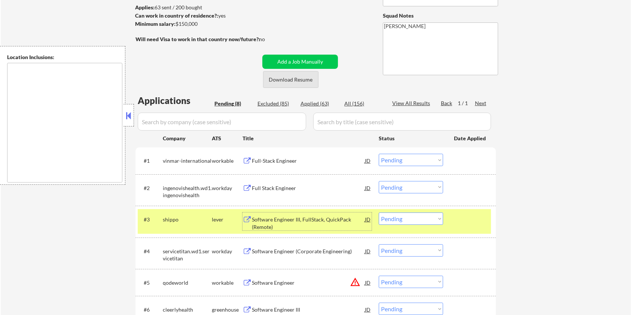
click at [293, 76] on button "Download Resume" at bounding box center [290, 79] width 55 height 17
click at [292, 226] on div "Software Engineer III, FullStack, QuickPack (Remote)" at bounding box center [308, 223] width 113 height 15
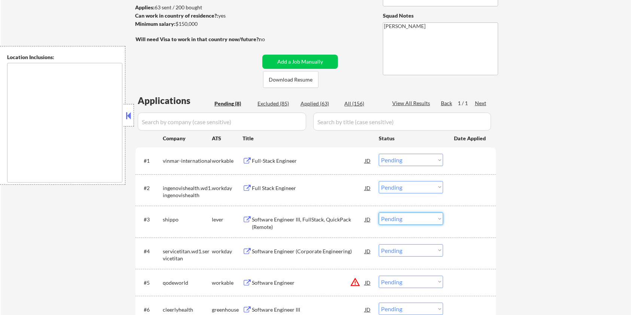
click at [416, 219] on select "Choose an option... Pending Applied Excluded (Questions) Excluded (Expired) Exc…" at bounding box center [411, 218] width 64 height 12
click at [379, 212] on select "Choose an option... Pending Applied Excluded (Questions) Excluded (Expired) Exc…" at bounding box center [411, 218] width 64 height 12
select select ""pending""
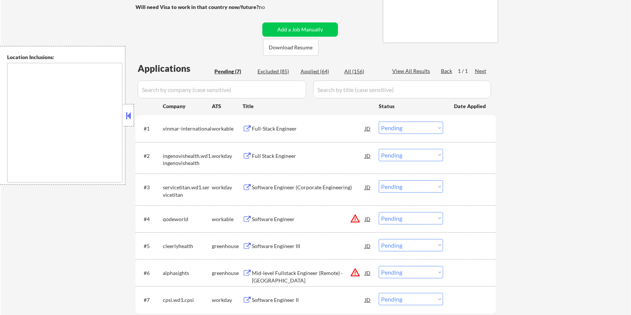
scroll to position [150, 0]
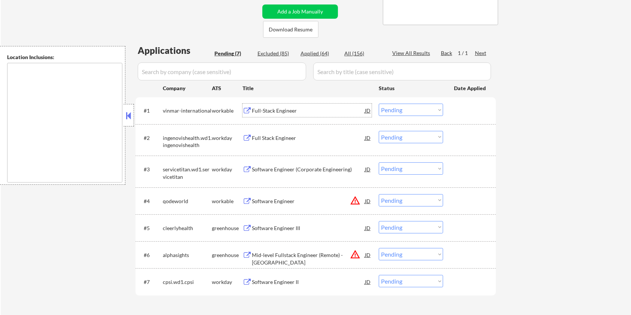
click at [275, 109] on div "Full-Stack Engineer" at bounding box center [308, 110] width 113 height 7
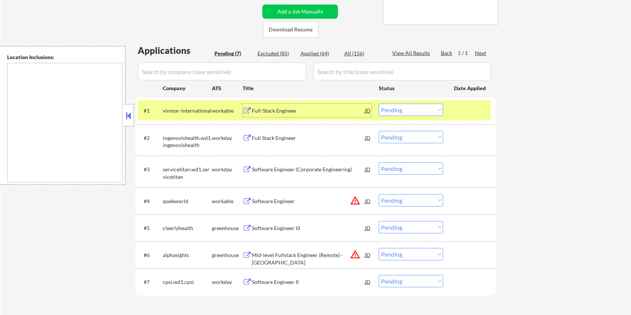
click at [422, 111] on select "Choose an option... Pending Applied Excluded (Questions) Excluded (Expired) Exc…" at bounding box center [411, 110] width 64 height 12
click at [379, 104] on select "Choose an option... Pending Applied Excluded (Questions) Excluded (Expired) Exc…" at bounding box center [411, 110] width 64 height 12
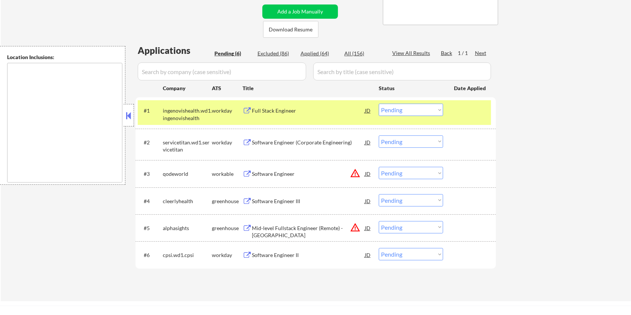
click at [251, 107] on button at bounding box center [246, 110] width 9 height 7
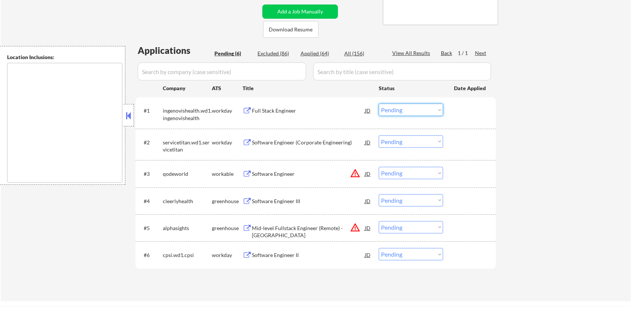
click at [406, 107] on select "Choose an option... Pending Applied Excluded (Questions) Excluded (Expired) Exc…" at bounding box center [411, 110] width 64 height 12
click at [379, 104] on select "Choose an option... Pending Applied Excluded (Questions) Excluded (Expired) Exc…" at bounding box center [411, 110] width 64 height 12
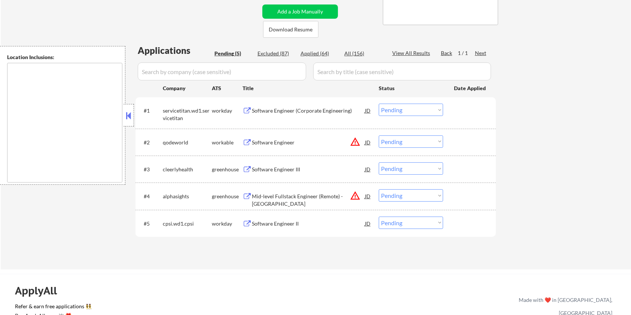
click at [261, 108] on div "Software Engineer (Corporate Engineering)" at bounding box center [308, 110] width 113 height 7
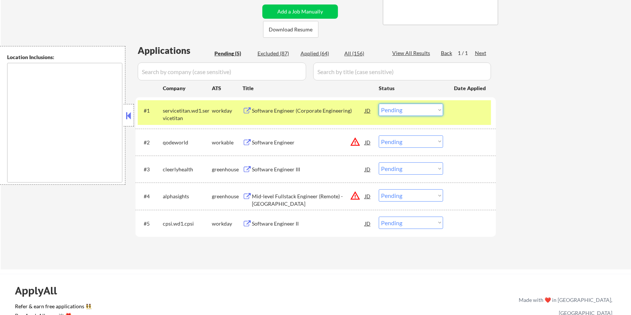
click at [417, 108] on select "Choose an option... Pending Applied Excluded (Questions) Excluded (Expired) Exc…" at bounding box center [411, 110] width 64 height 12
click at [379, 104] on select "Choose an option... Pending Applied Excluded (Questions) Excluded (Expired) Exc…" at bounding box center [411, 110] width 64 height 12
select select ""pending""
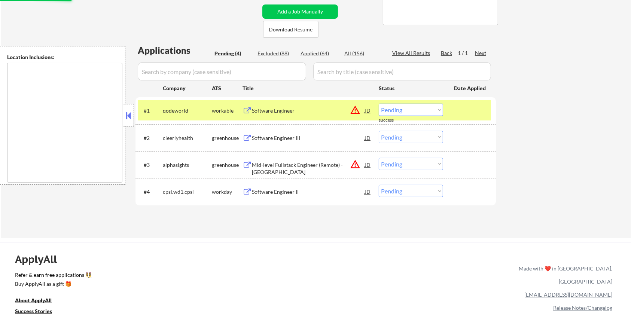
click at [295, 139] on div "Software Engineer III" at bounding box center [308, 137] width 113 height 7
